Goal: Check status: Check status

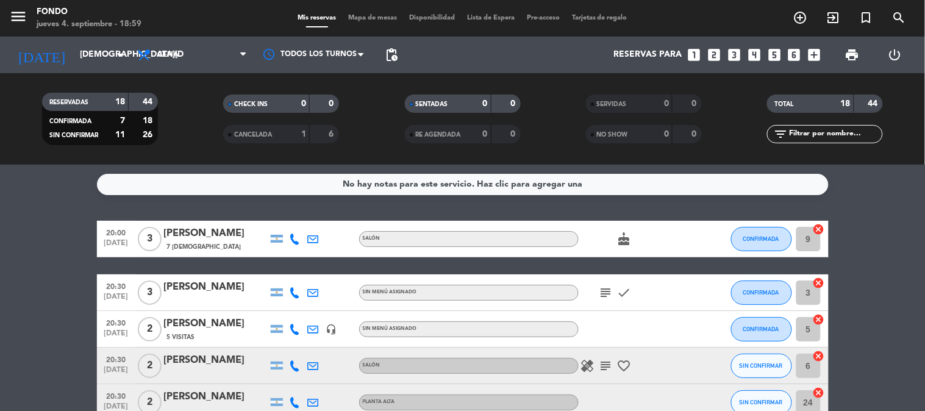
scroll to position [68, 0]
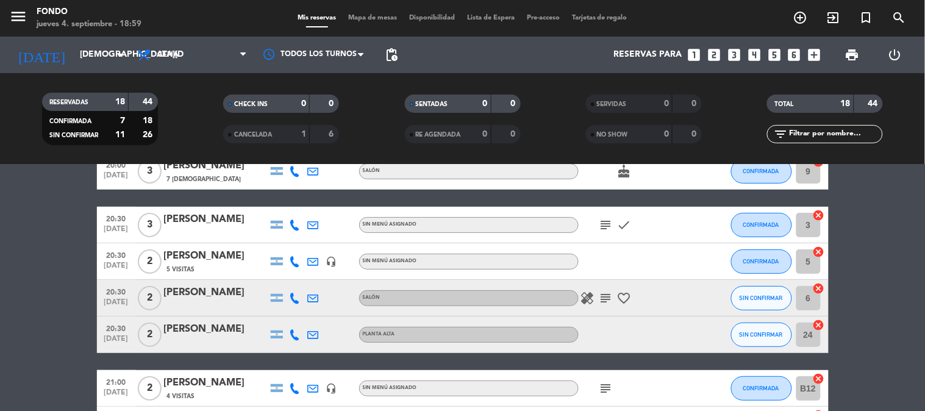
click at [587, 298] on icon "healing" at bounding box center [587, 298] width 15 height 15
click at [605, 304] on icon "subject" at bounding box center [606, 298] width 15 height 15
click at [613, 226] on icon "subject" at bounding box center [606, 225] width 15 height 15
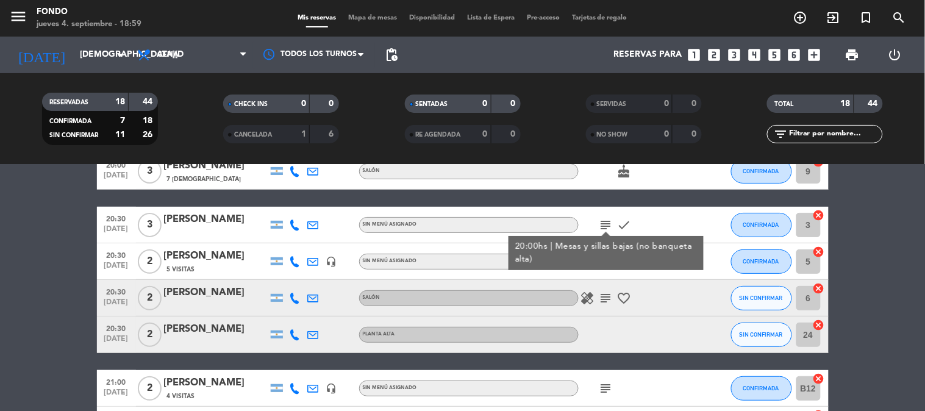
scroll to position [135, 0]
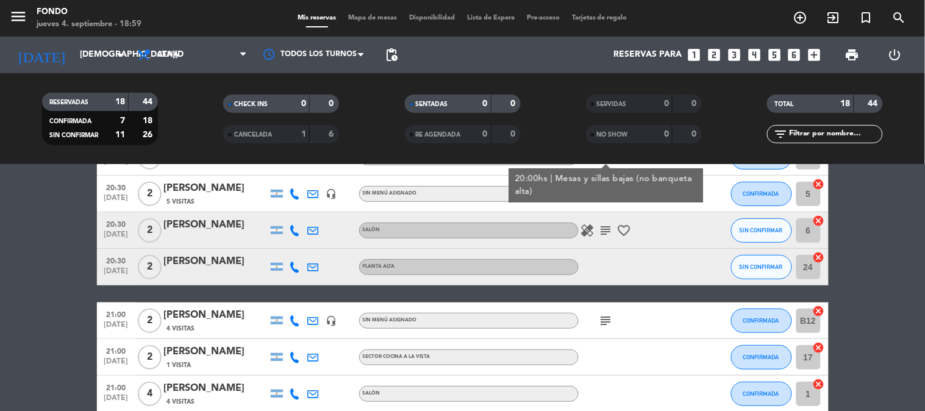
click at [607, 321] on icon "subject" at bounding box center [606, 320] width 15 height 15
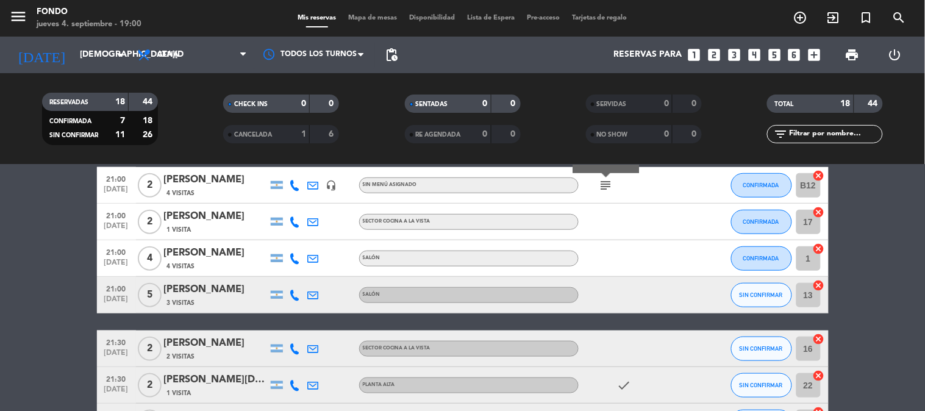
scroll to position [406, 0]
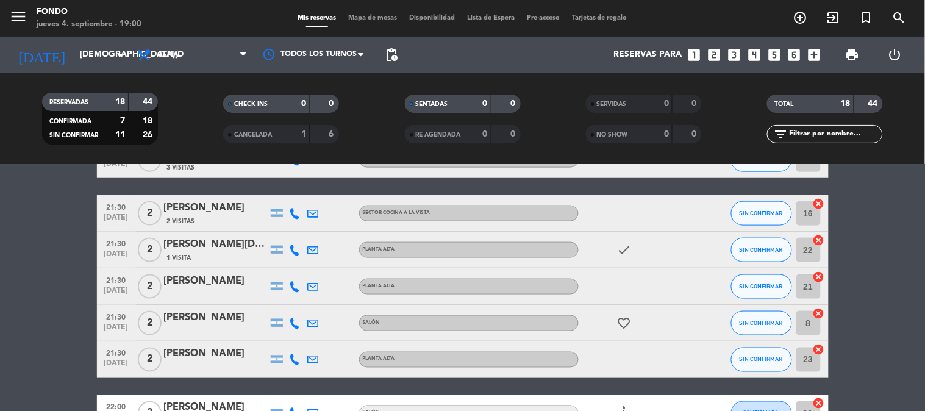
click at [623, 317] on icon "favorite_border" at bounding box center [624, 323] width 15 height 15
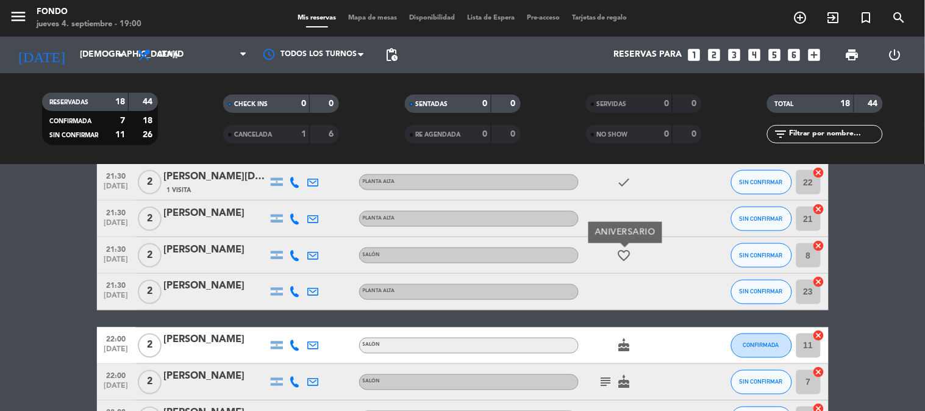
scroll to position [610, 0]
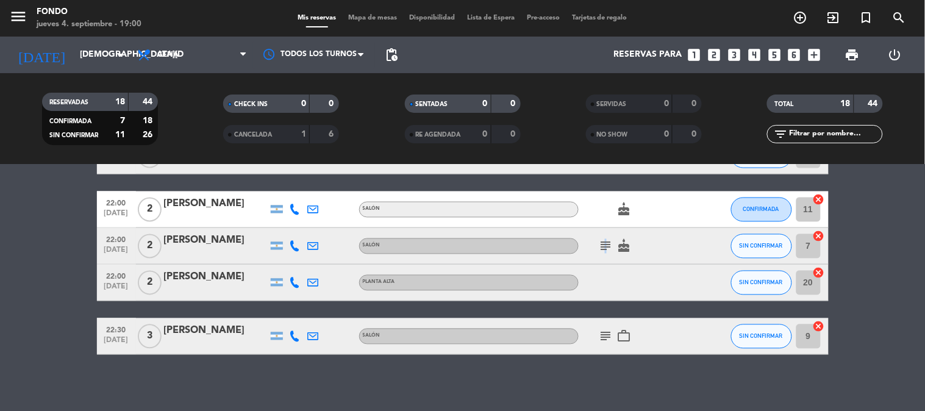
click at [604, 241] on icon "subject" at bounding box center [606, 246] width 15 height 15
click at [607, 332] on icon "subject" at bounding box center [606, 336] width 15 height 15
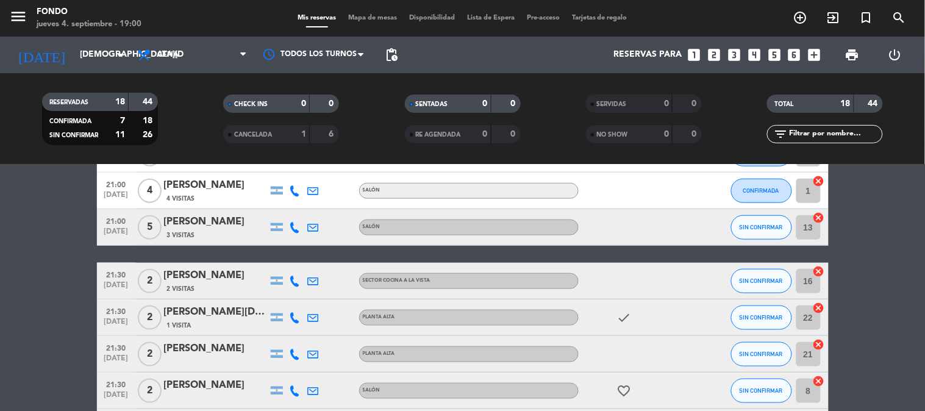
scroll to position [0, 0]
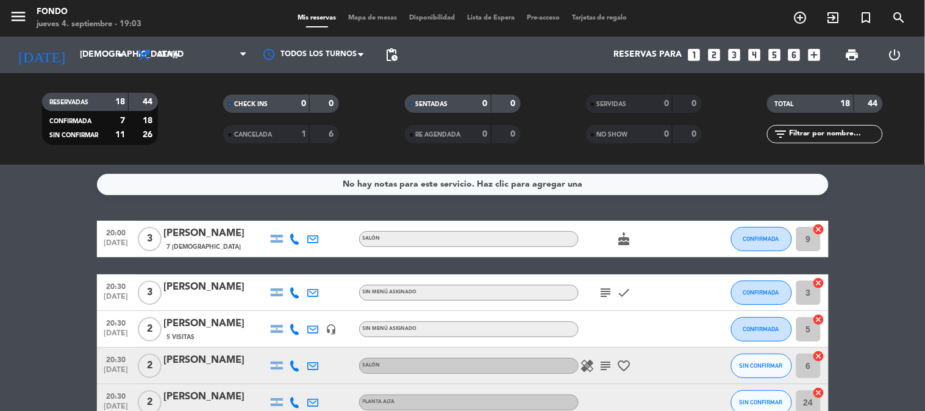
click at [122, 46] on input "[DEMOGRAPHIC_DATA][DATE]" at bounding box center [132, 55] width 116 height 22
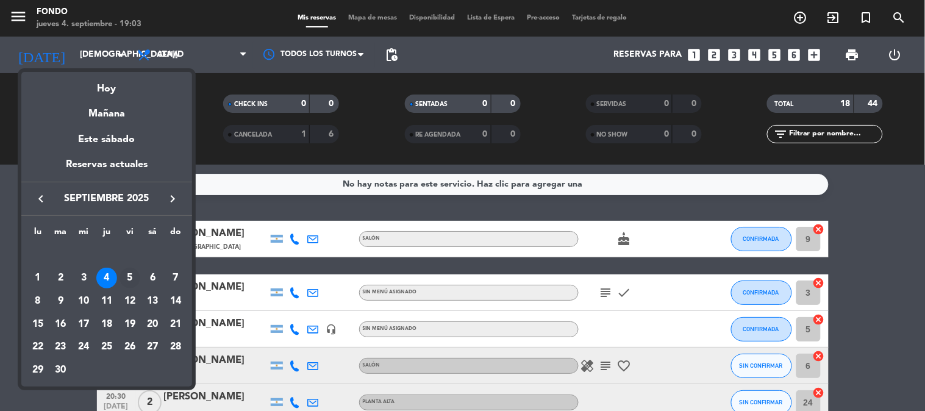
click at [129, 285] on div "5" at bounding box center [130, 278] width 21 height 21
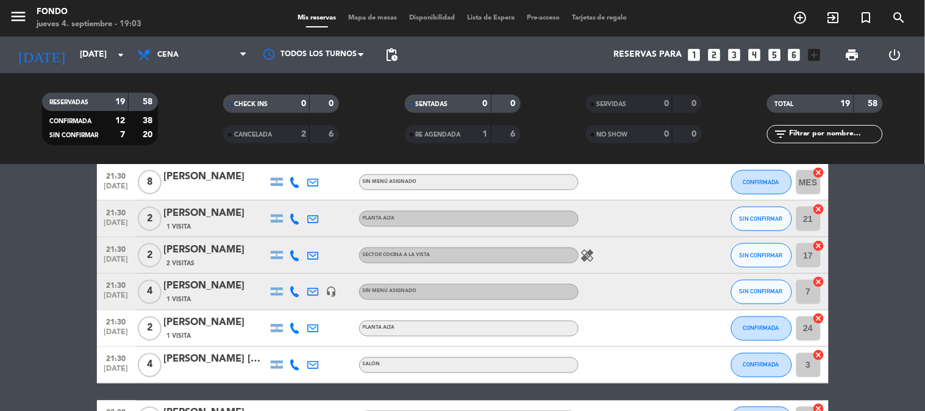
scroll to position [651, 0]
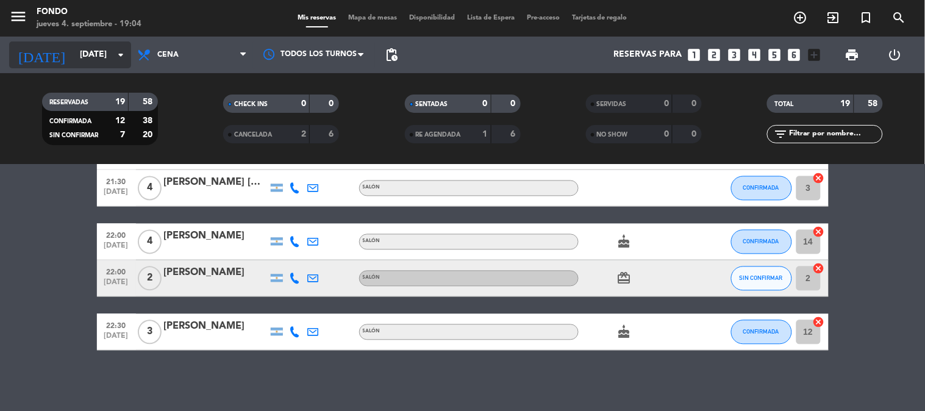
click at [123, 45] on input "[DATE]" at bounding box center [132, 55] width 116 height 22
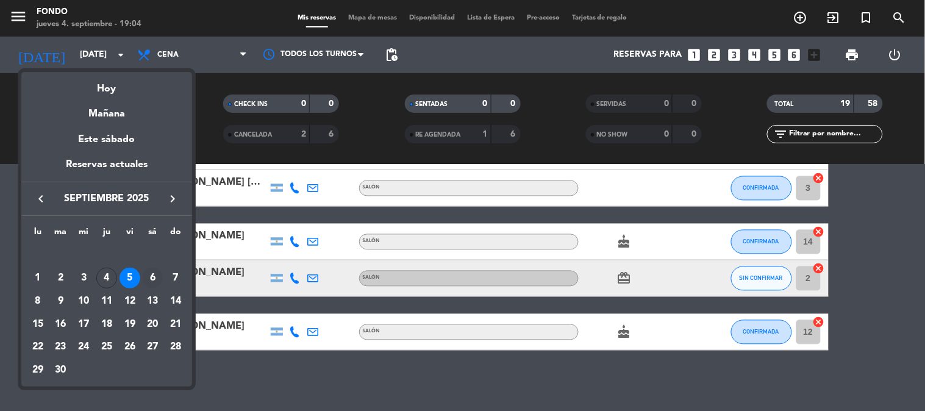
click at [154, 278] on div "6" at bounding box center [152, 278] width 21 height 21
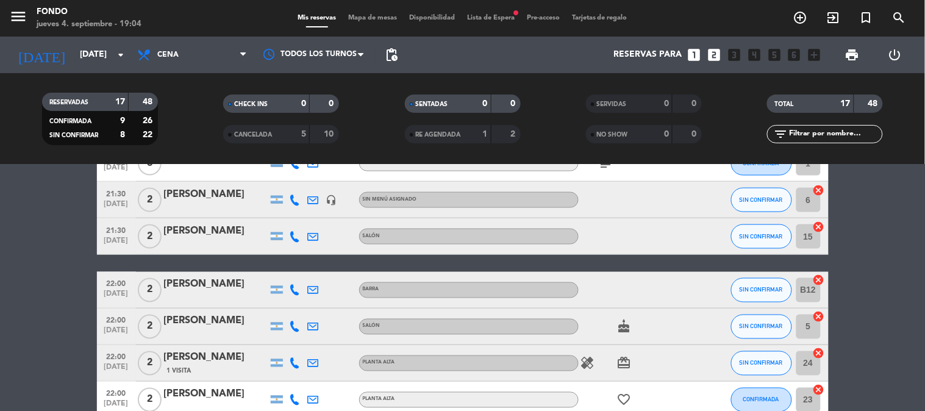
scroll to position [543, 0]
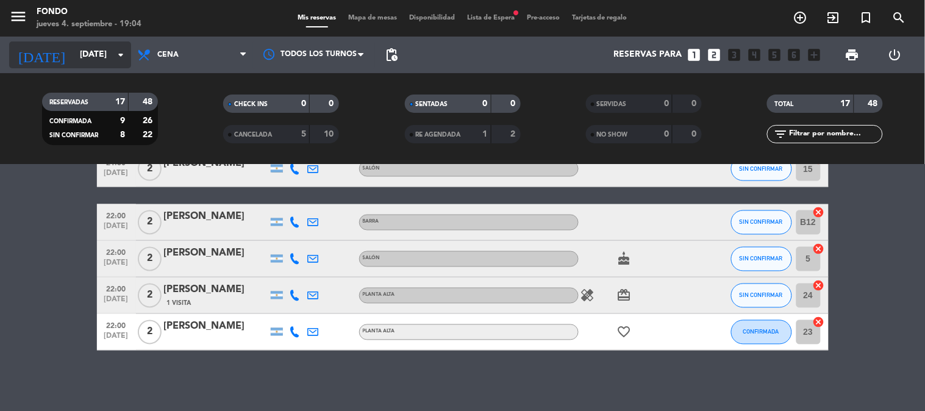
click at [122, 64] on input "[DATE]" at bounding box center [132, 55] width 116 height 22
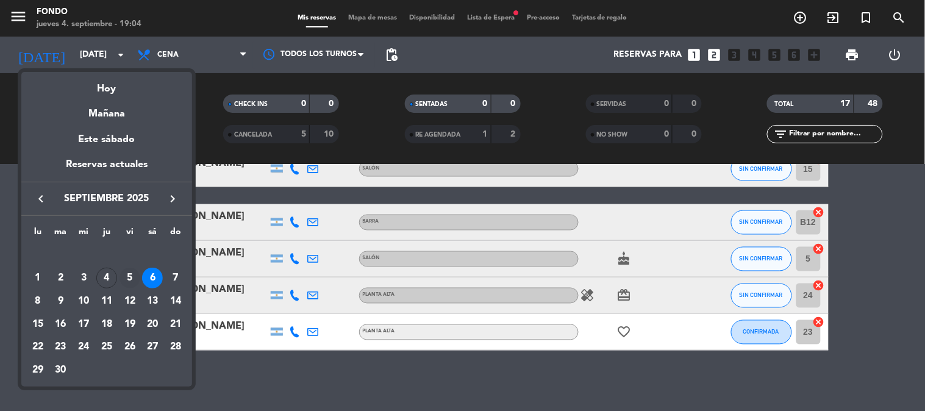
click at [129, 274] on div "5" at bounding box center [130, 278] width 21 height 21
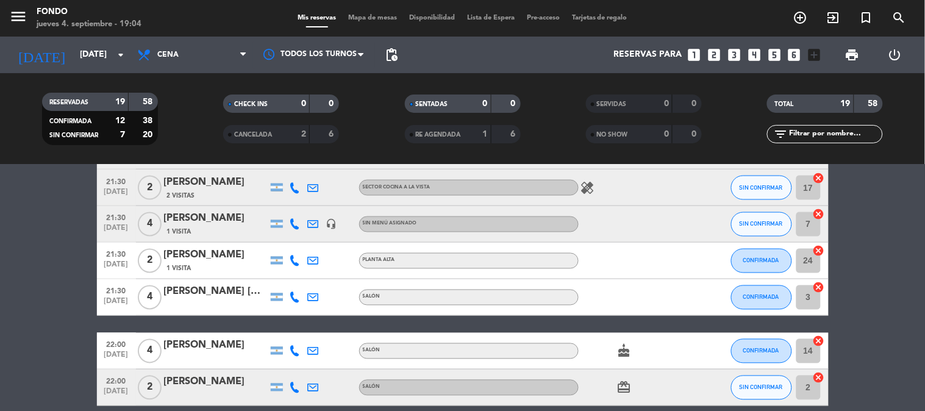
scroll to position [135, 0]
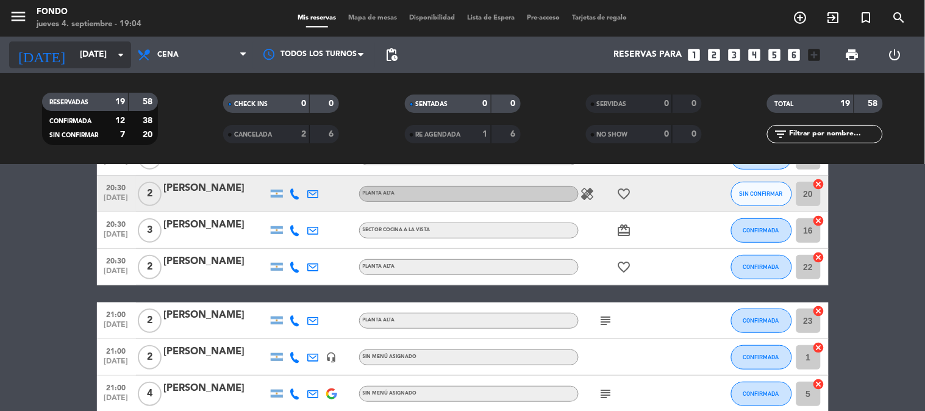
click at [105, 62] on input "[DATE]" at bounding box center [132, 55] width 116 height 22
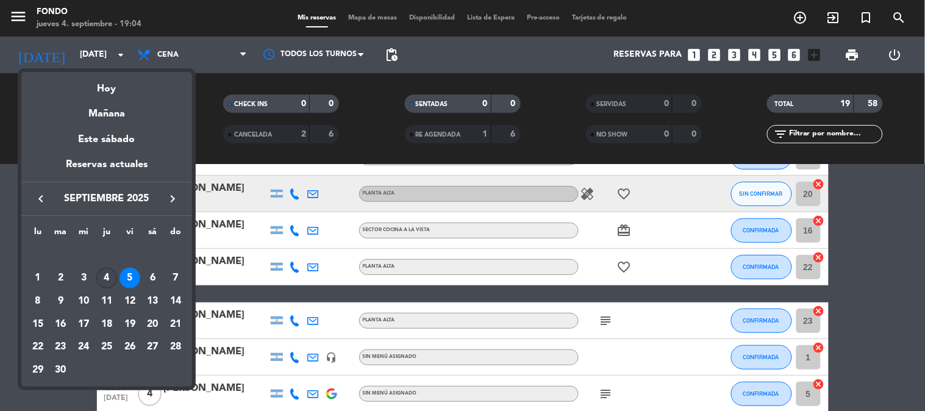
click at [109, 279] on div "4" at bounding box center [106, 278] width 21 height 21
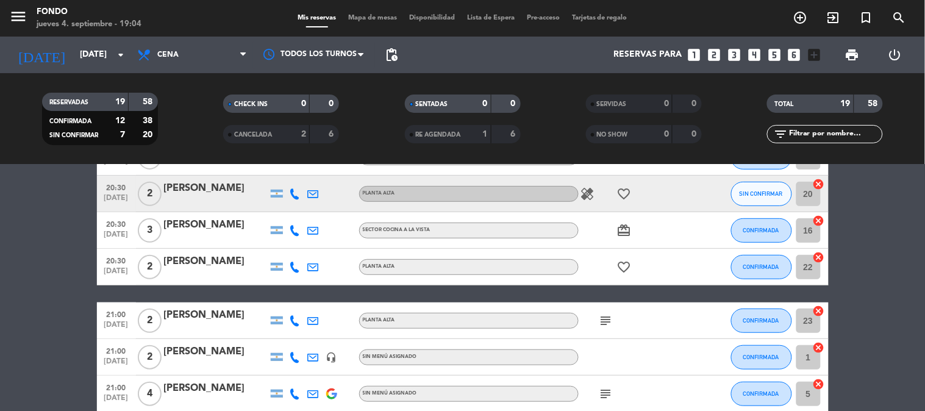
type input "[DEMOGRAPHIC_DATA][DATE]"
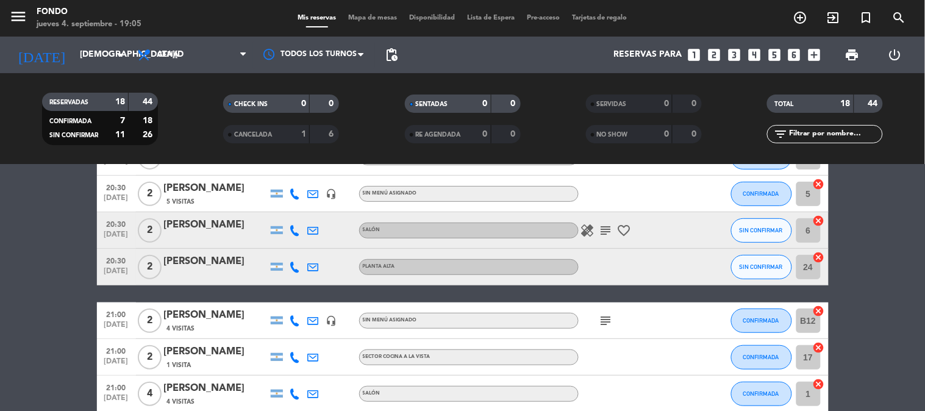
scroll to position [0, 0]
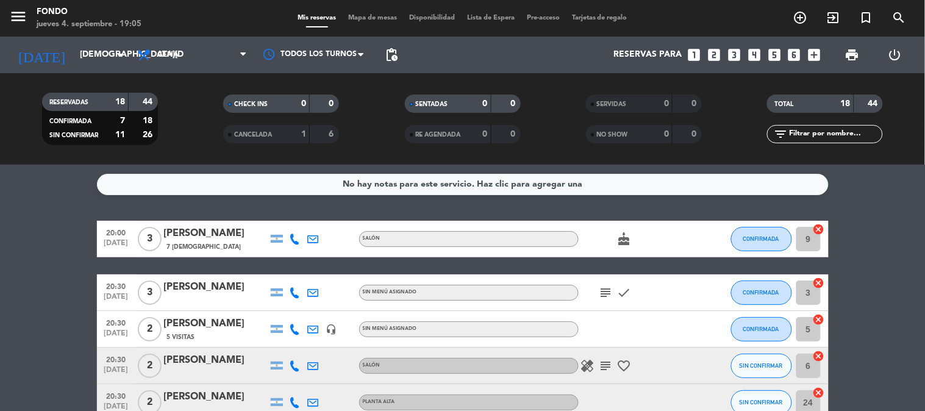
click at [589, 368] on icon "healing" at bounding box center [587, 366] width 15 height 15
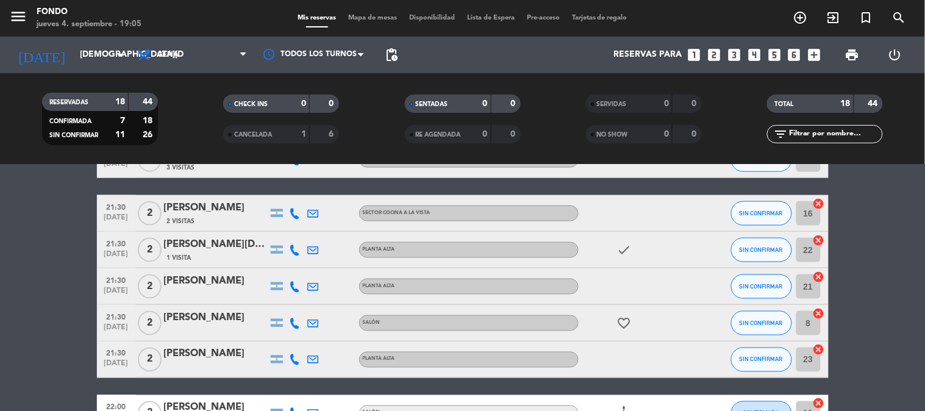
scroll to position [135, 0]
